Goal: Information Seeking & Learning: Learn about a topic

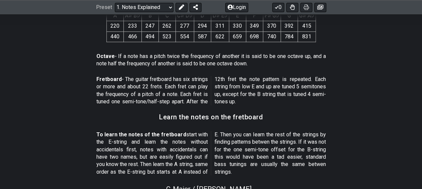
scroll to position [437, 0]
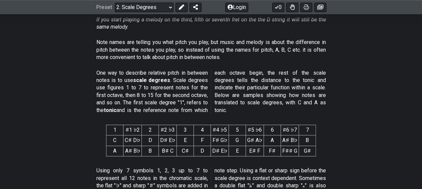
scroll to position [267, 0]
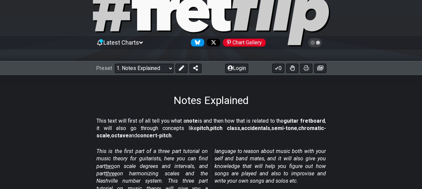
scroll to position [67, 0]
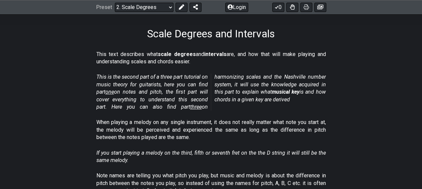
scroll to position [167, 0]
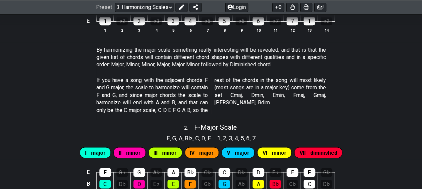
scroll to position [324, 0]
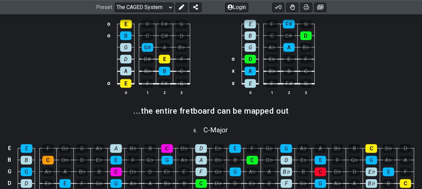
scroll to position [467, 0]
